Goal: Transaction & Acquisition: Subscribe to service/newsletter

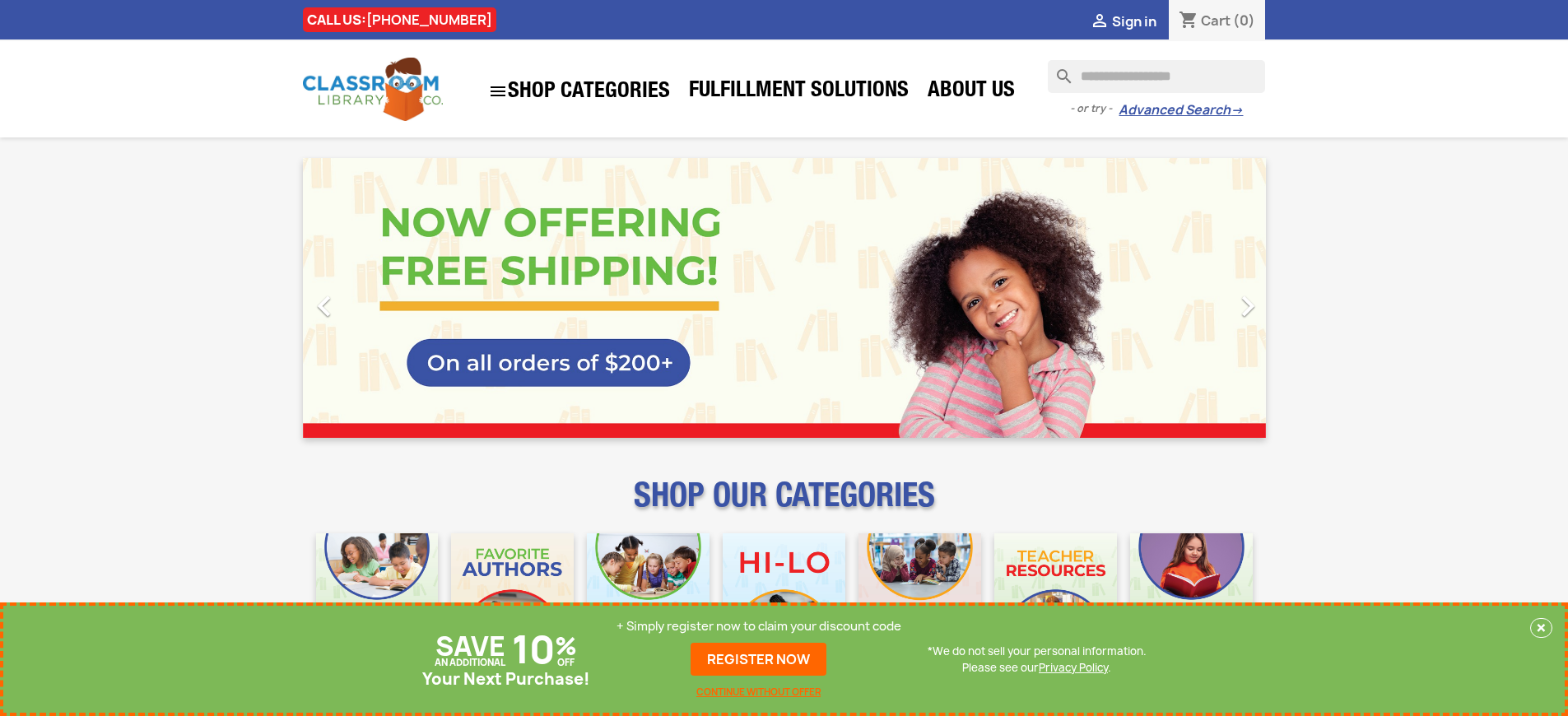
click at [759, 626] on p "+ Simply register now to claim your discount code" at bounding box center [759, 626] width 285 height 16
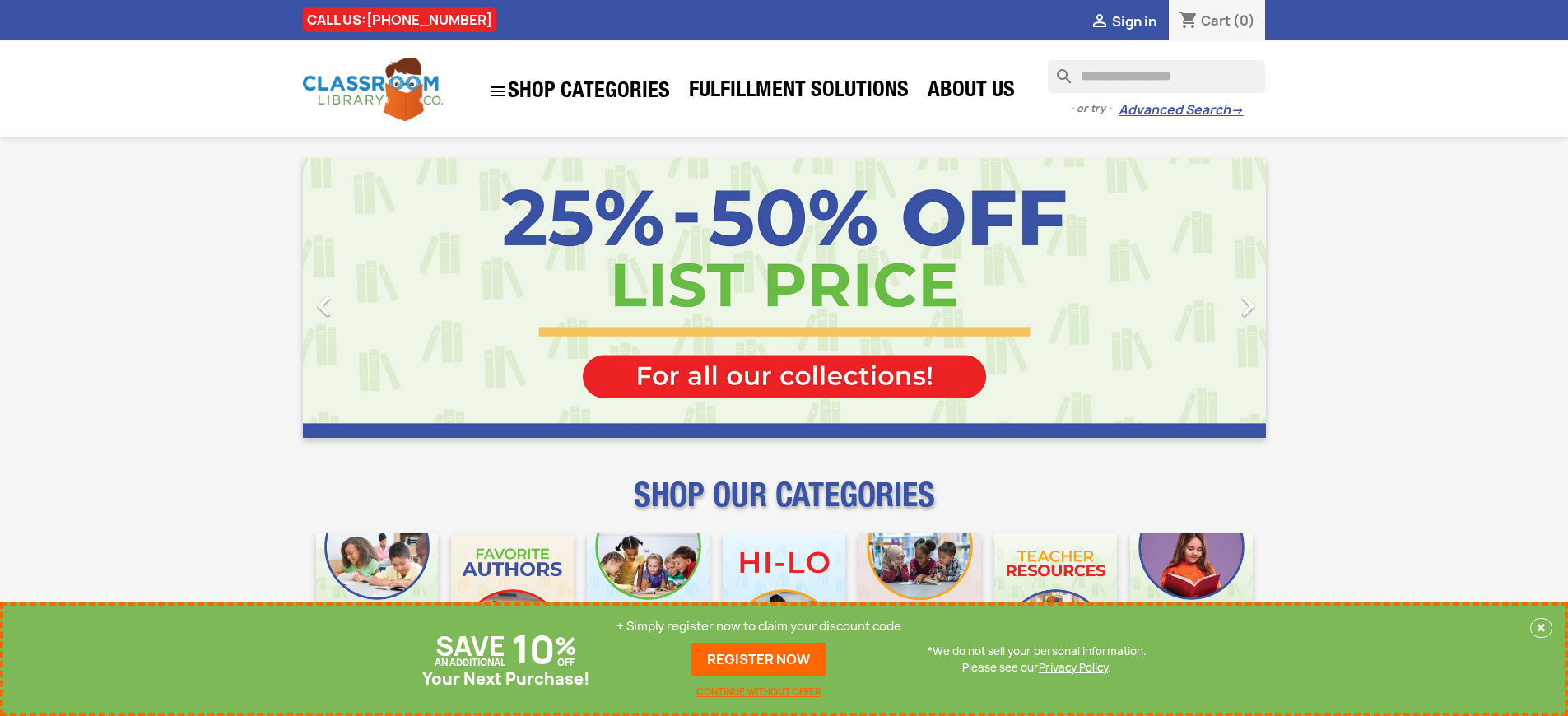
click at [759, 626] on p "+ Simply register now to claim your discount code" at bounding box center [759, 626] width 285 height 16
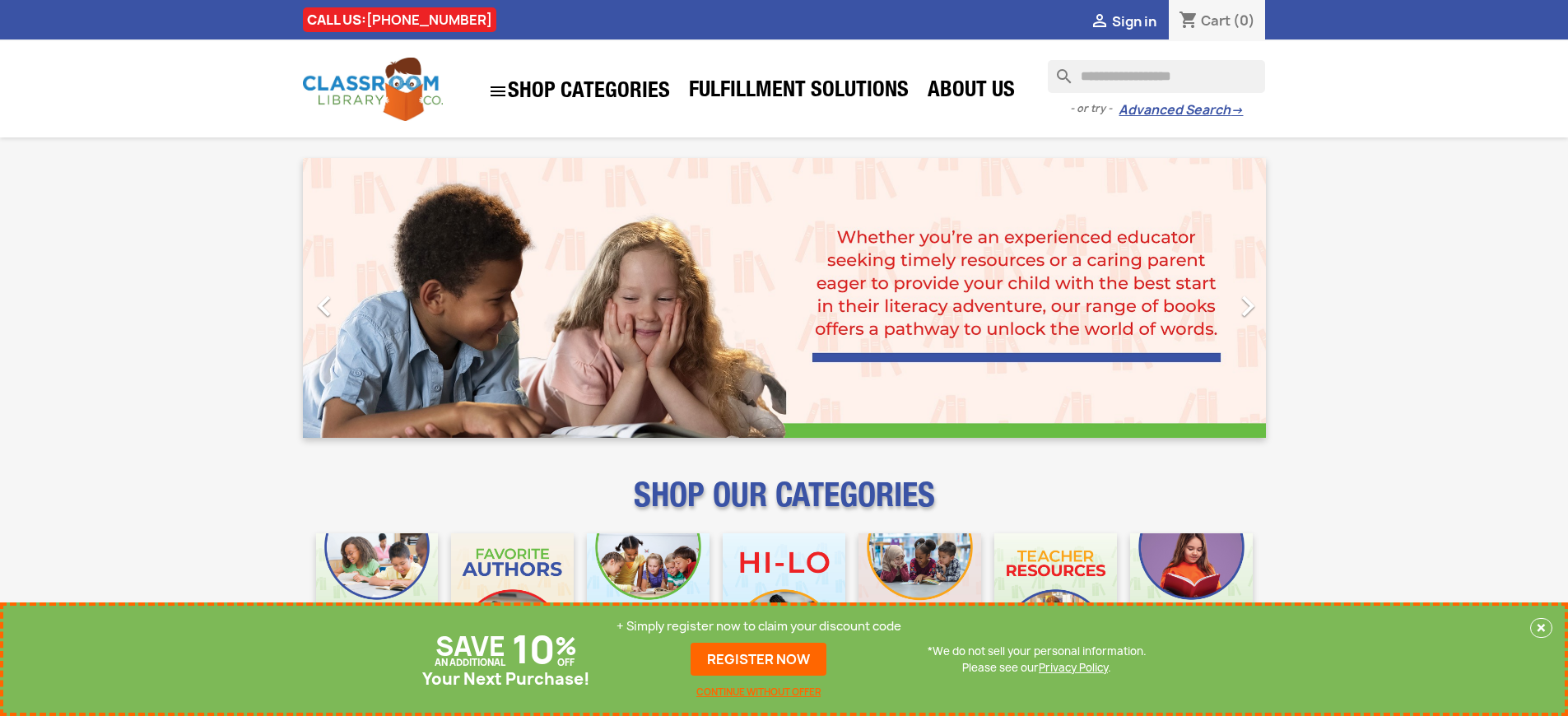
click at [759, 626] on p "+ Simply register now to claim your discount code" at bounding box center [759, 626] width 285 height 16
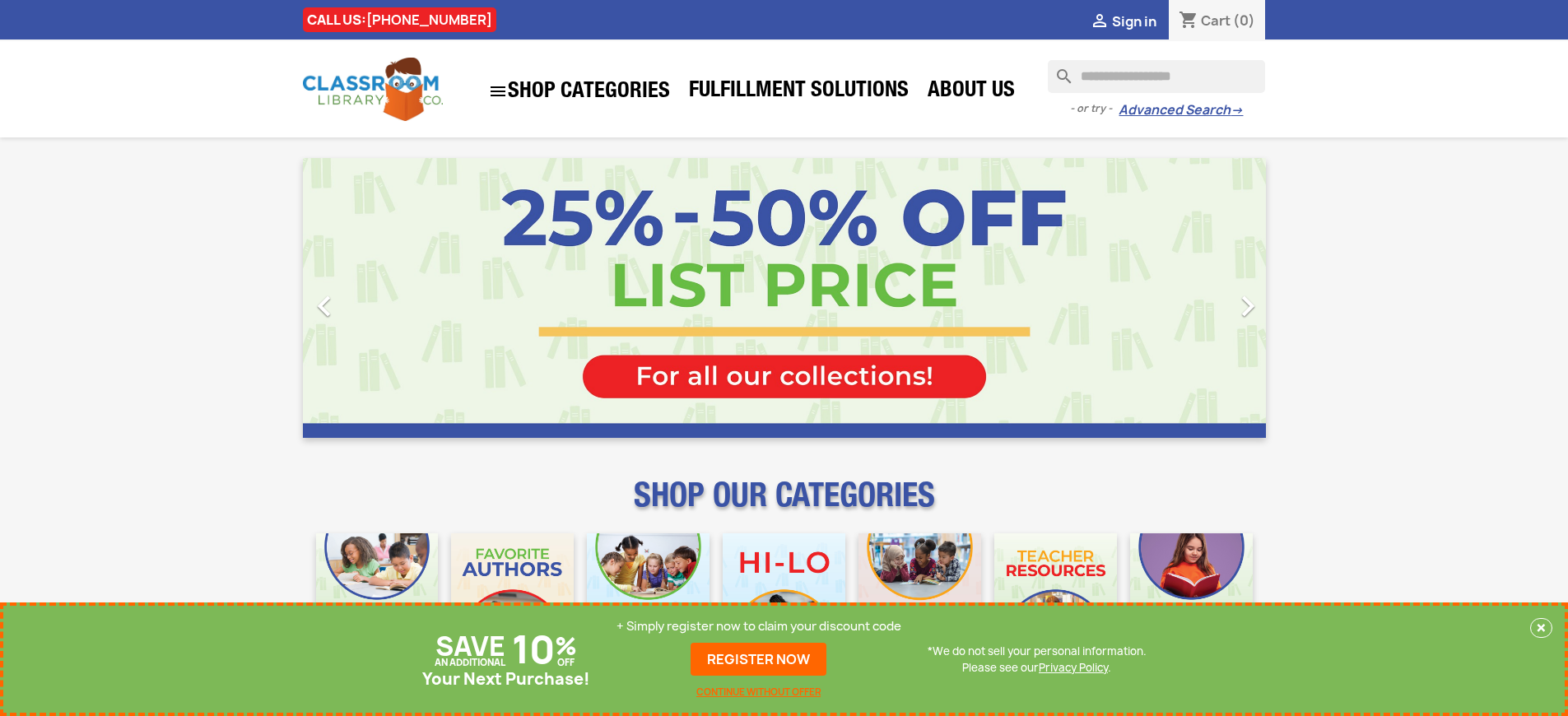
click at [759, 626] on p "+ Simply register now to claim your discount code" at bounding box center [759, 626] width 285 height 16
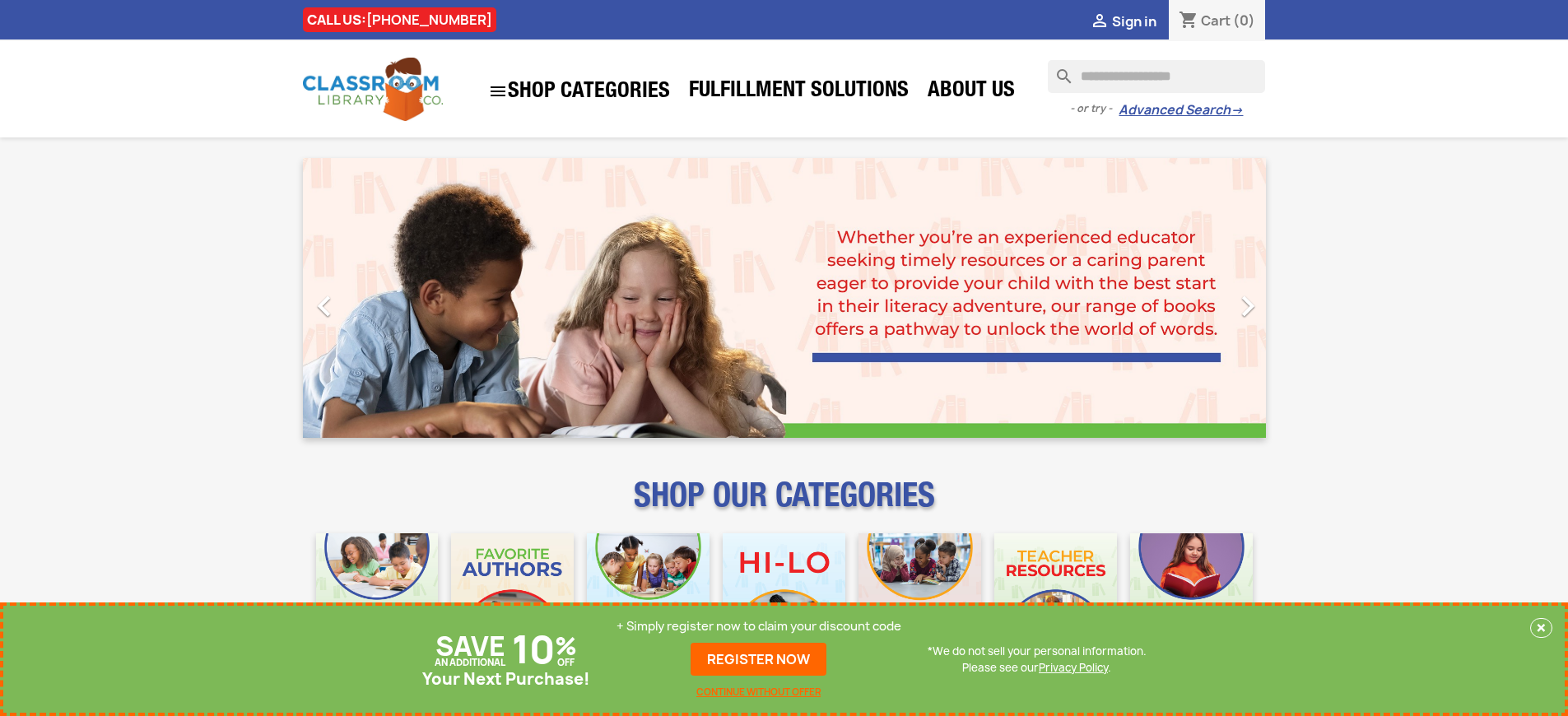
click at [759, 626] on p "+ Simply register now to claim your discount code" at bounding box center [759, 626] width 285 height 16
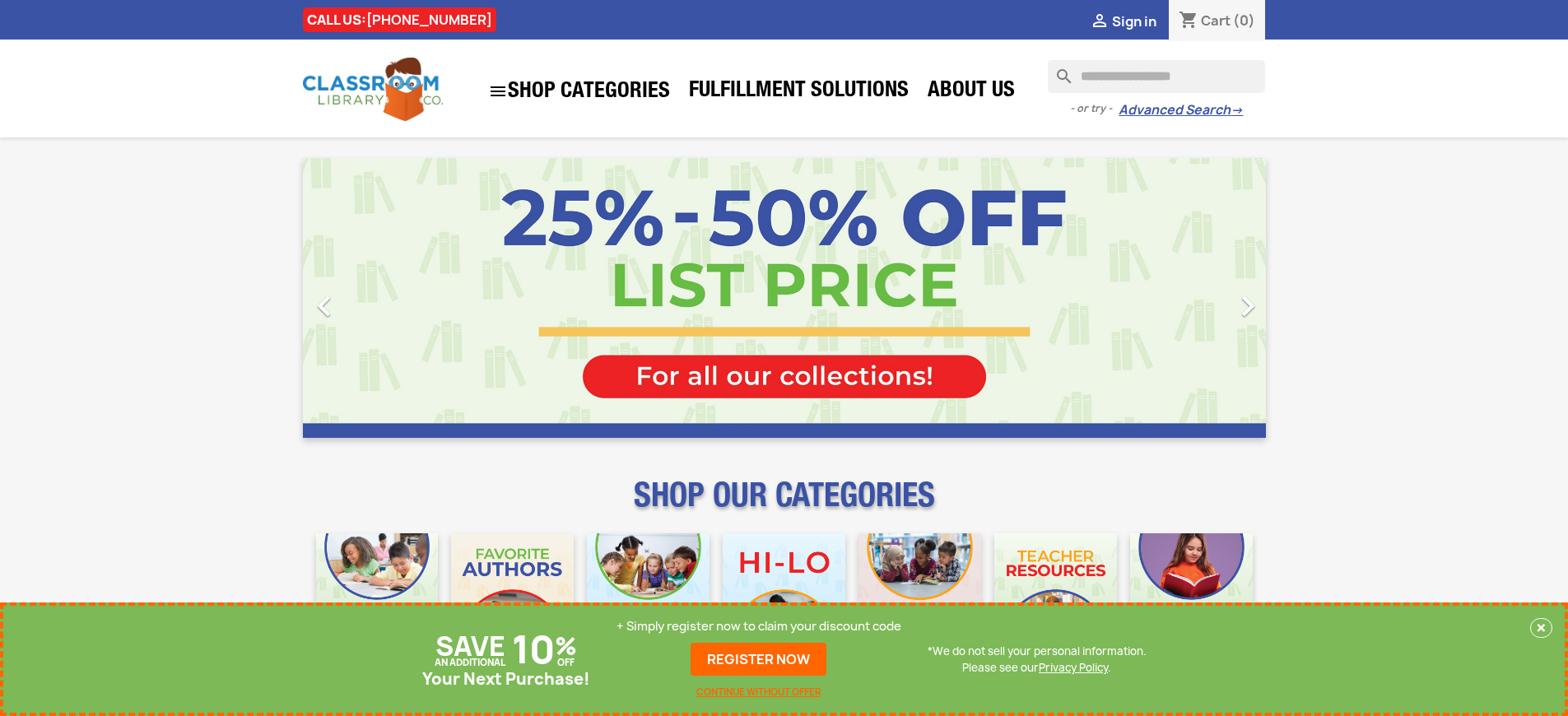
click at [759, 626] on p "+ Simply register now to claim your discount code" at bounding box center [759, 626] width 285 height 16
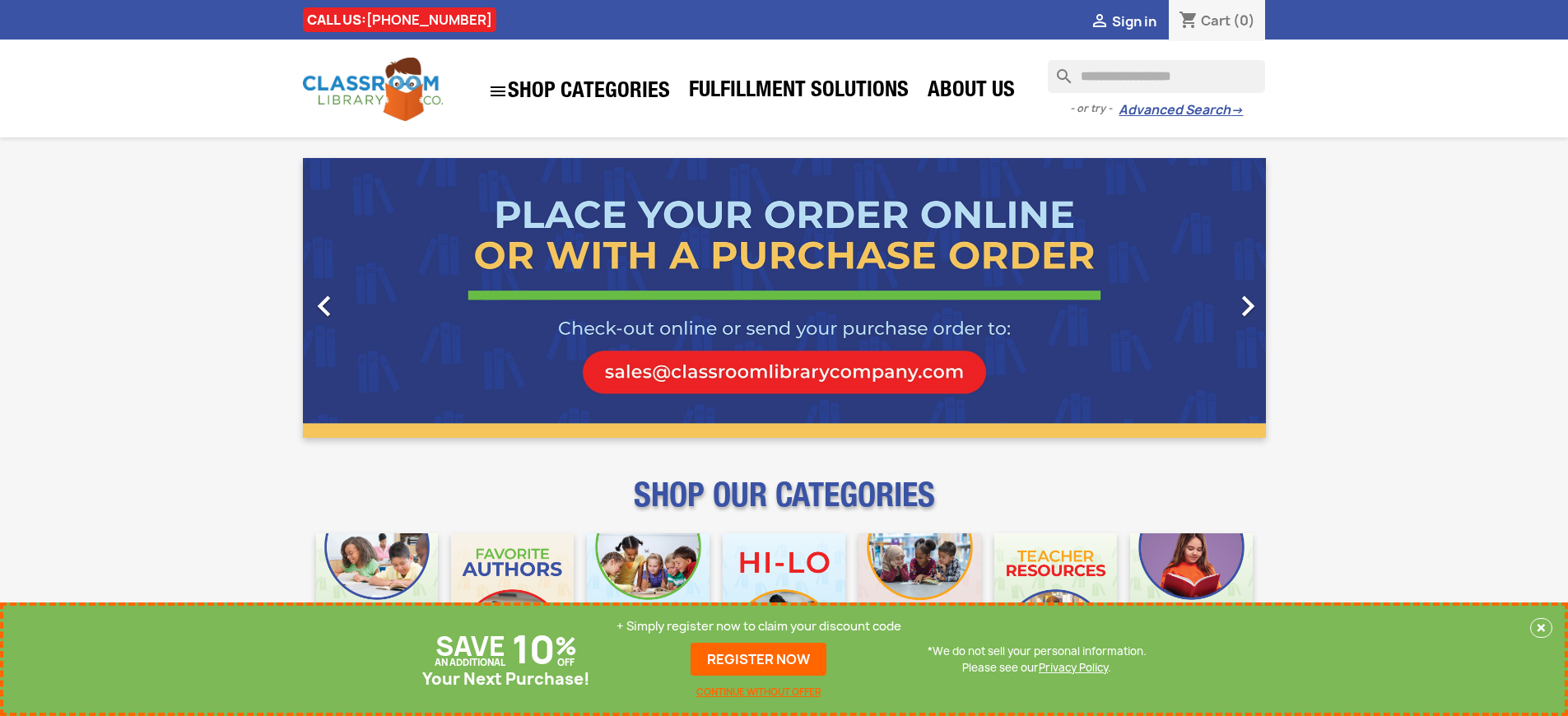
click at [759, 626] on p "+ Simply register now to claim your discount code" at bounding box center [759, 626] width 285 height 16
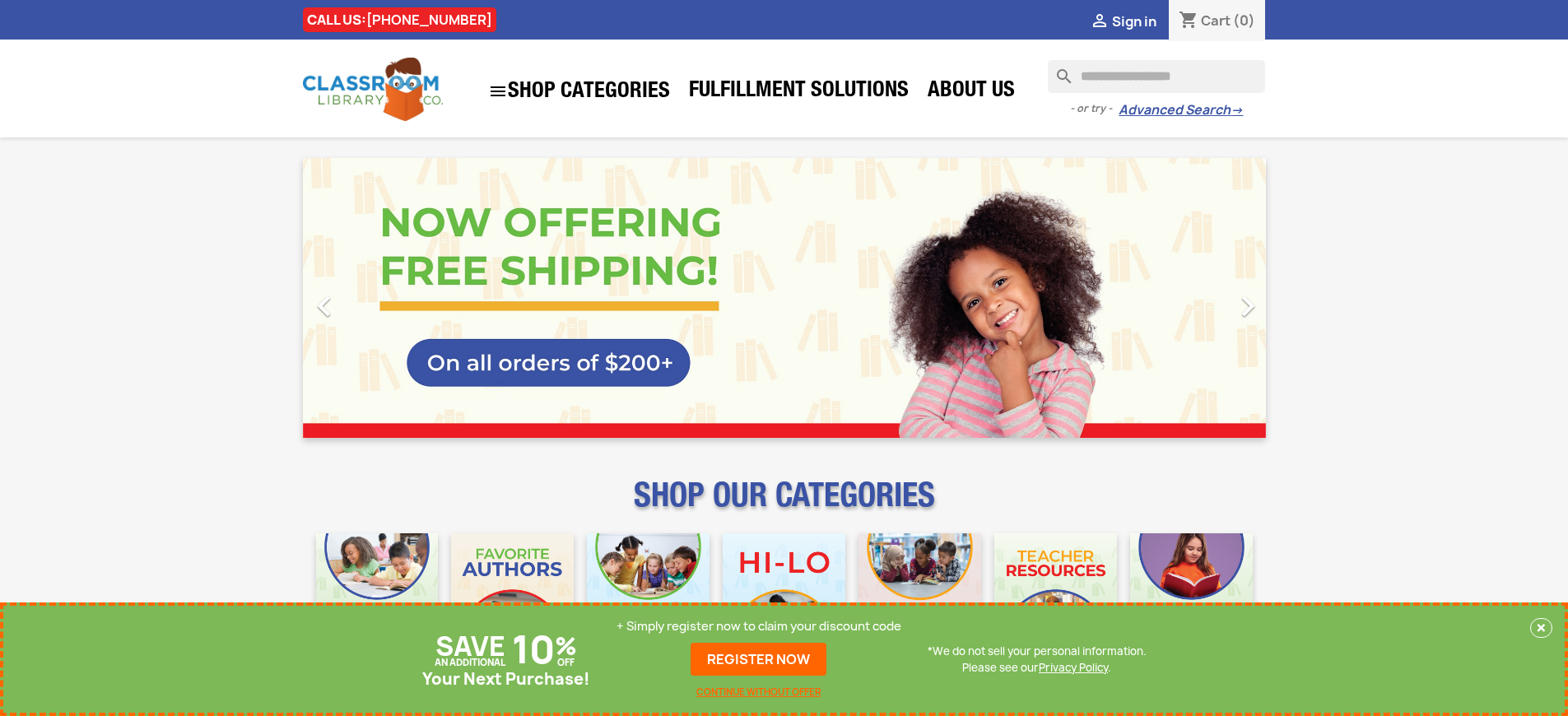
click at [759, 626] on p "+ Simply register now to claim your discount code" at bounding box center [759, 626] width 285 height 16
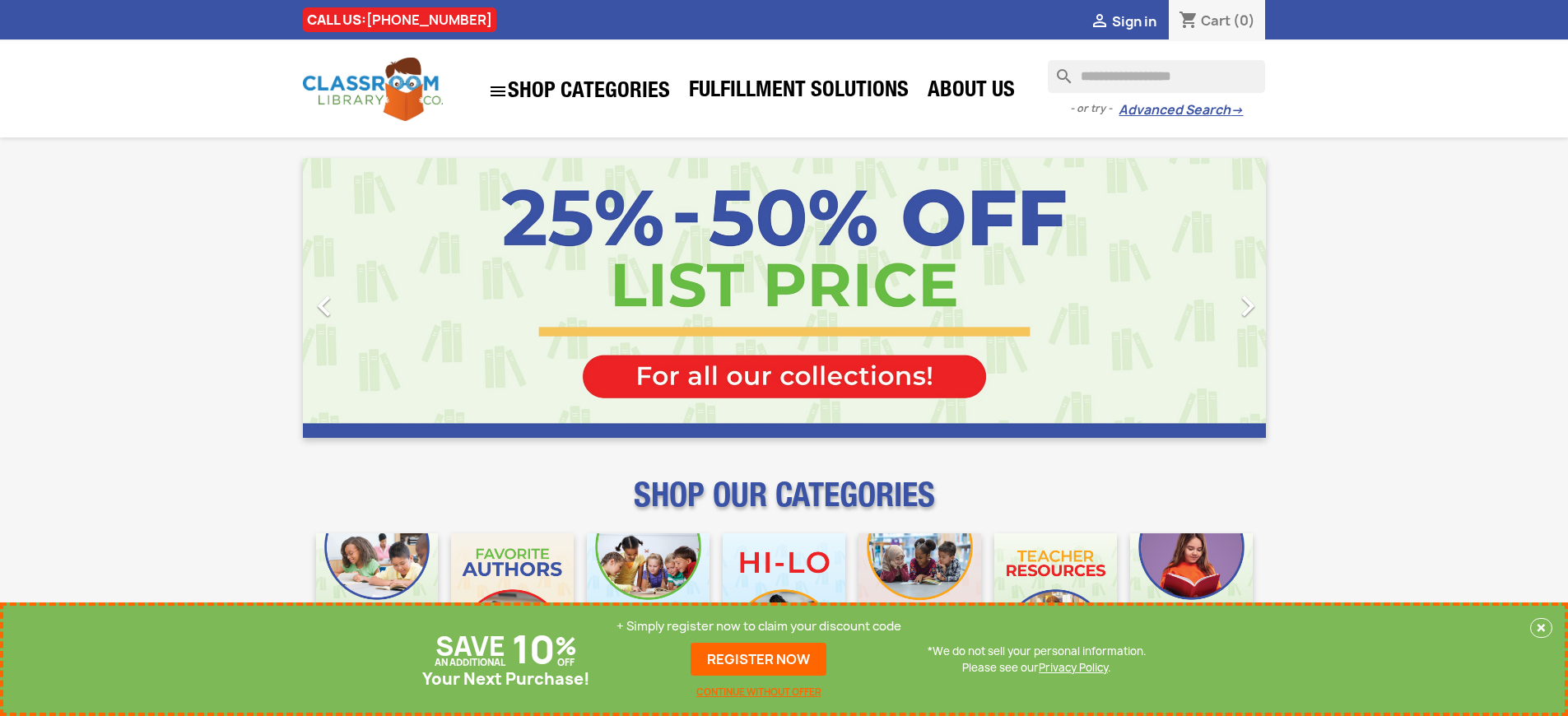
click at [759, 626] on p "+ Simply register now to claim your discount code" at bounding box center [759, 626] width 285 height 16
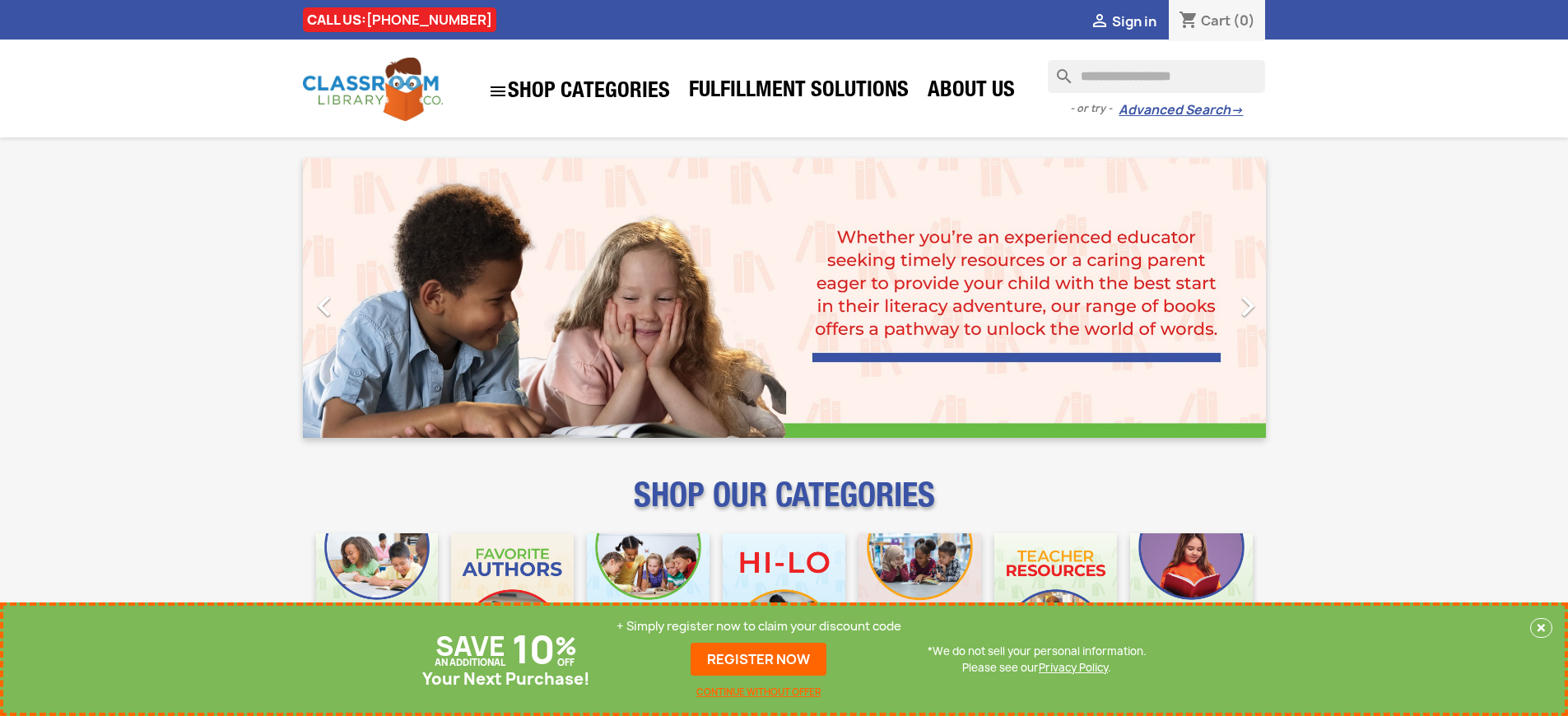
click at [759, 626] on p "+ Simply register now to claim your discount code" at bounding box center [759, 626] width 285 height 16
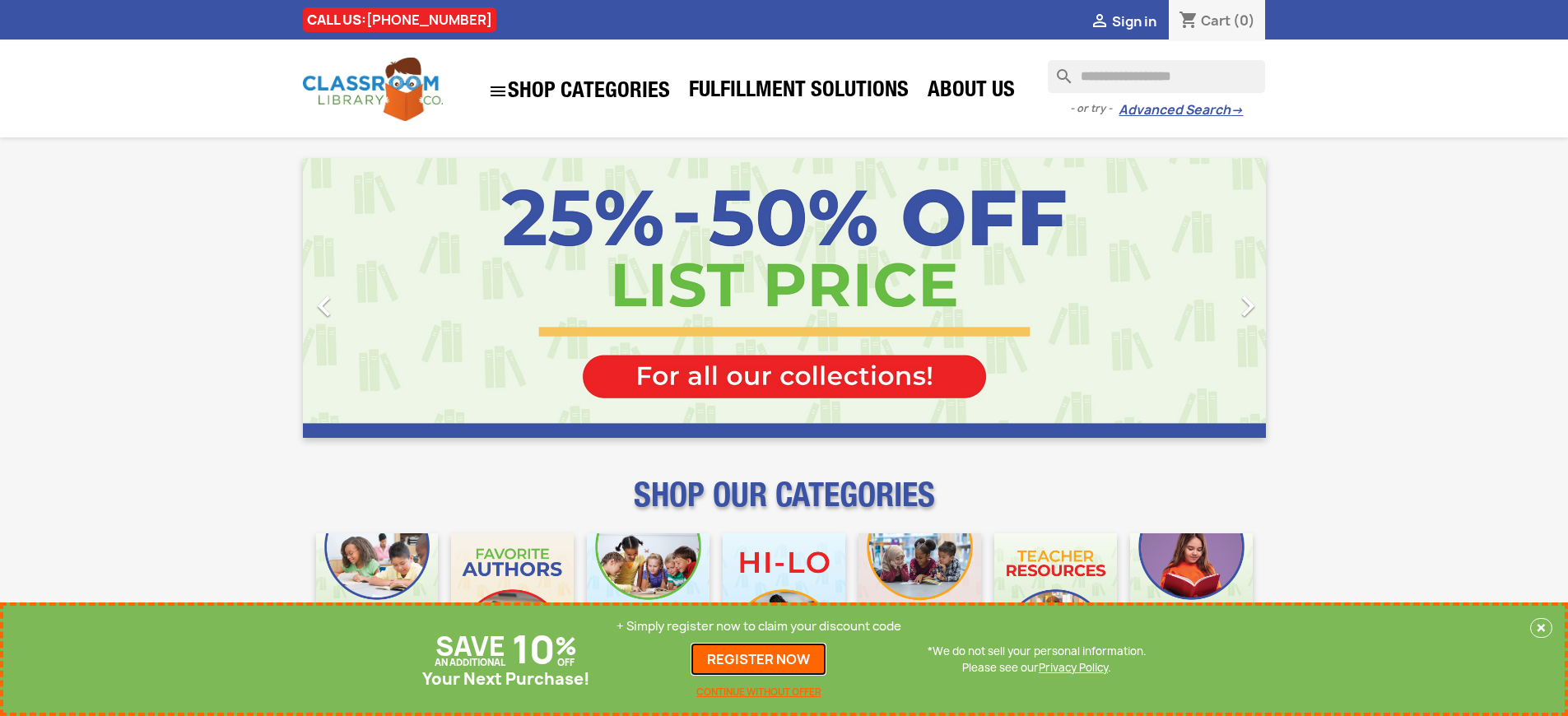
click at [759, 660] on link "REGISTER NOW" at bounding box center [758, 659] width 136 height 33
click at [759, 626] on p "+ Simply register now to claim your discount code" at bounding box center [759, 626] width 285 height 16
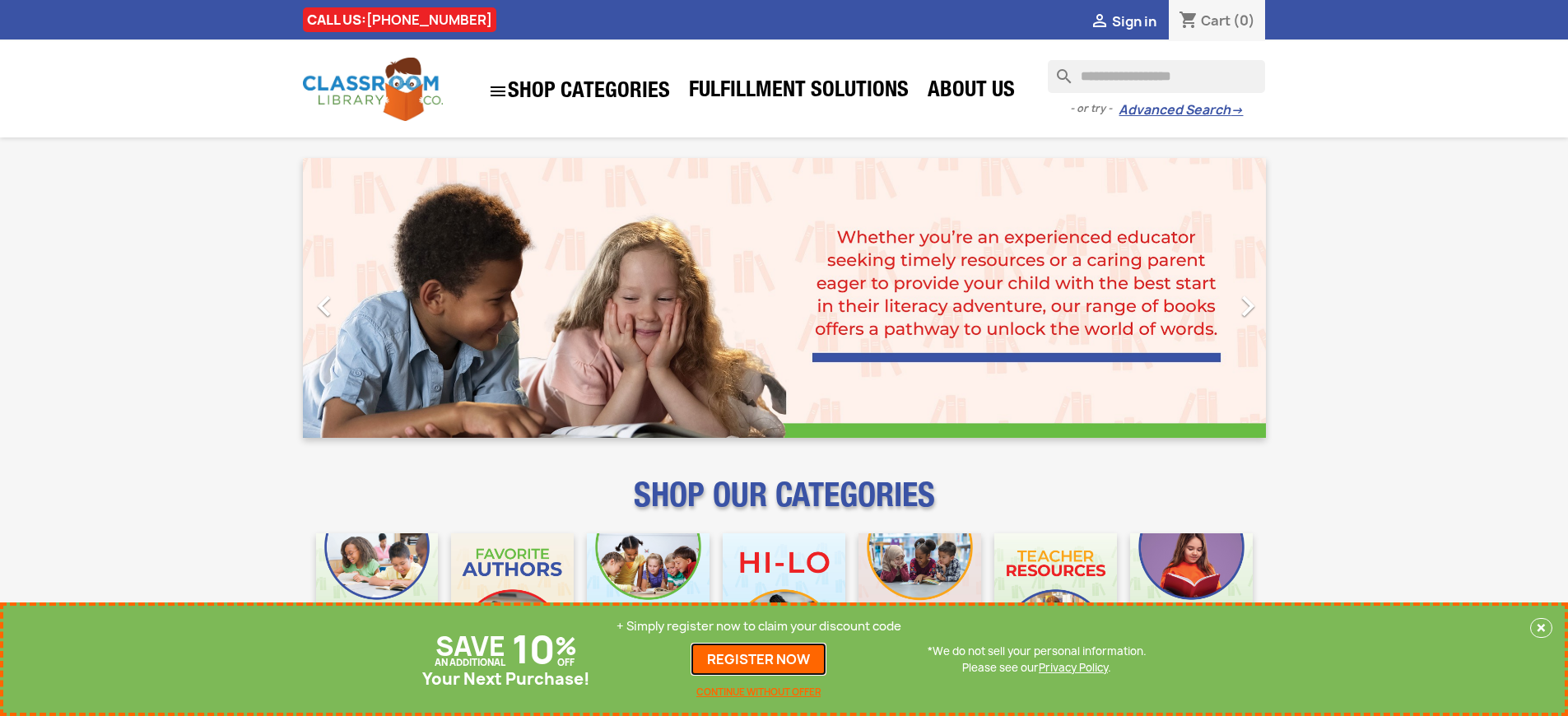
click at [759, 660] on link "REGISTER NOW" at bounding box center [758, 659] width 136 height 33
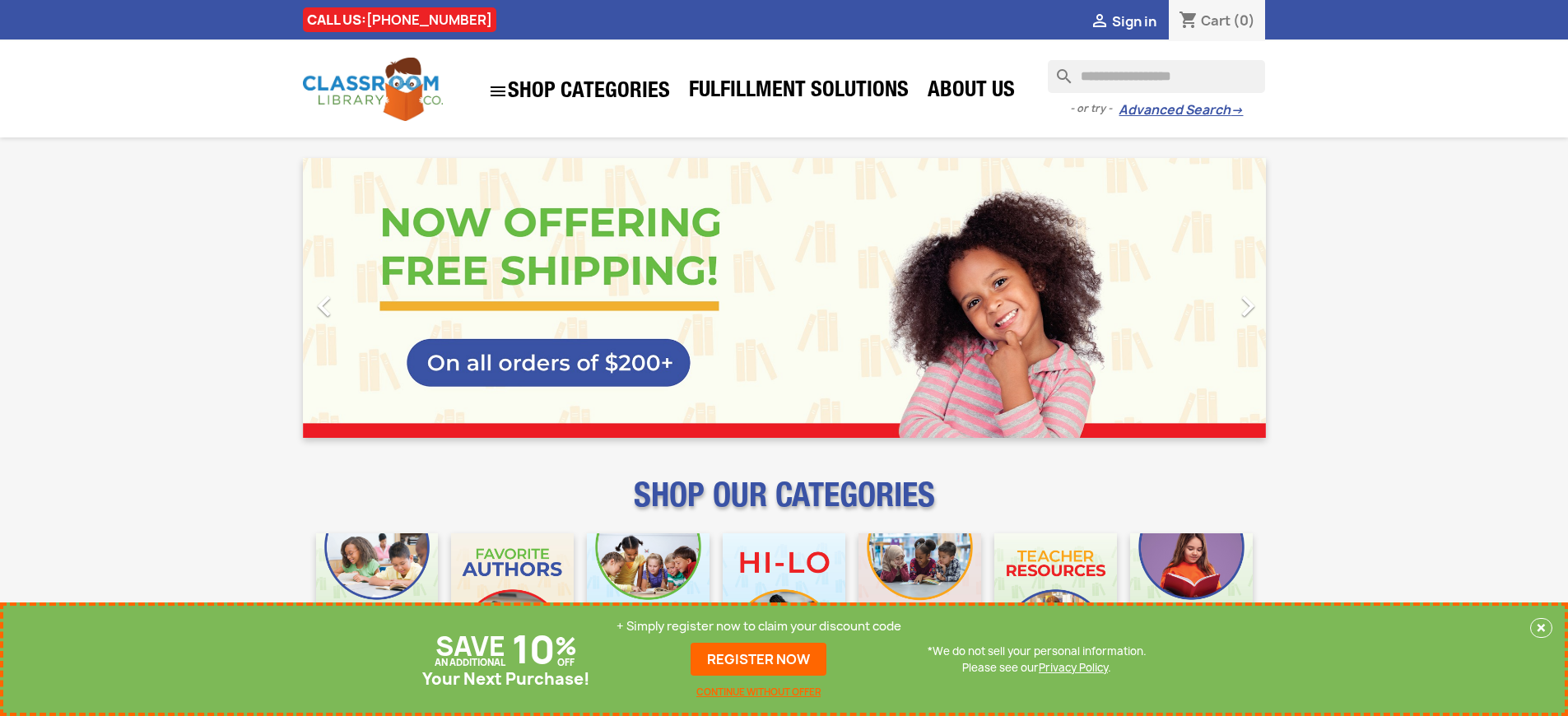
click at [759, 626] on p "+ Simply register now to claim your discount code" at bounding box center [759, 626] width 285 height 16
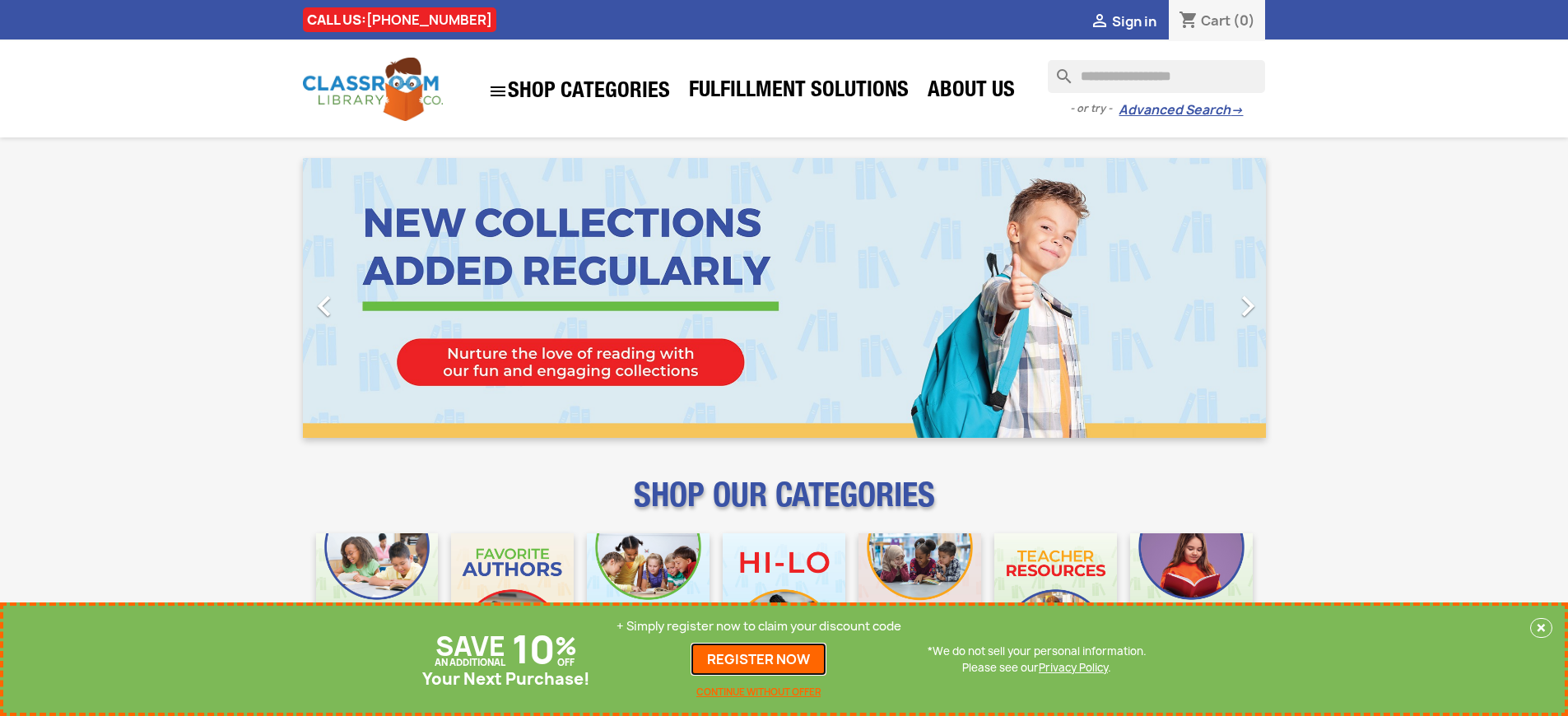
click at [759, 660] on link "REGISTER NOW" at bounding box center [758, 659] width 136 height 33
